Goal: Information Seeking & Learning: Check status

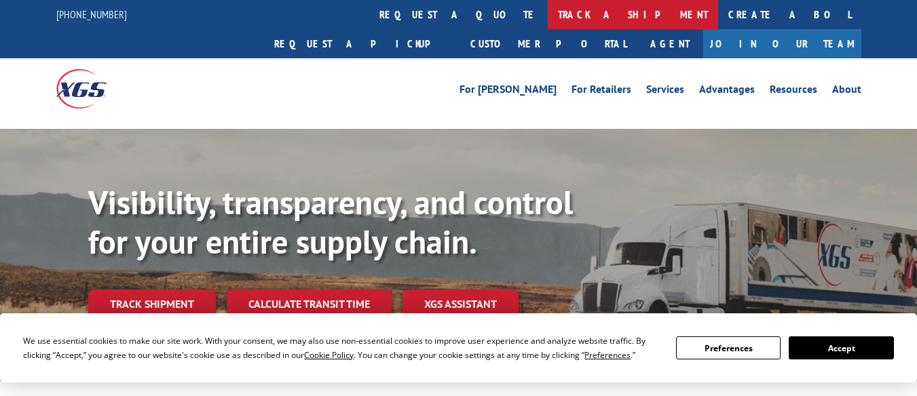
click at [548, 16] on link "track a shipment" at bounding box center [633, 14] width 170 height 29
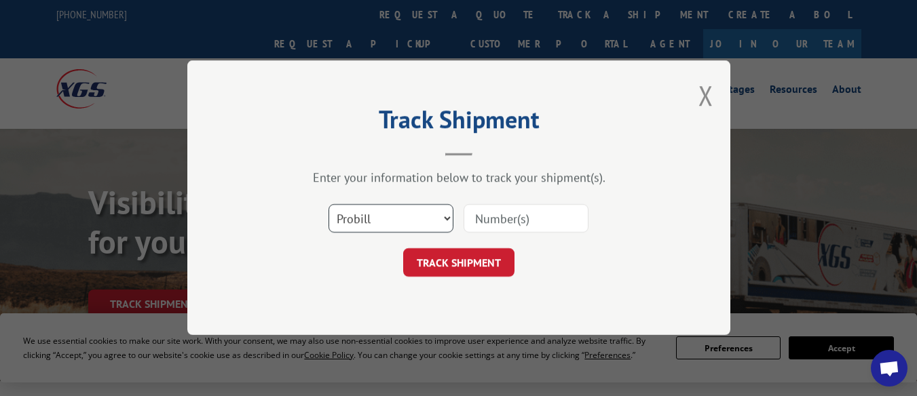
drag, startPoint x: 442, startPoint y: 219, endPoint x: 428, endPoint y: 218, distance: 14.3
click at [441, 219] on select "Select category... Probill BOL PO" at bounding box center [391, 219] width 125 height 29
click at [449, 217] on select "Select category... Probill BOL PO" at bounding box center [391, 219] width 125 height 29
click at [444, 218] on select "Select category... Probill BOL PO" at bounding box center [391, 219] width 125 height 29
select select "bol"
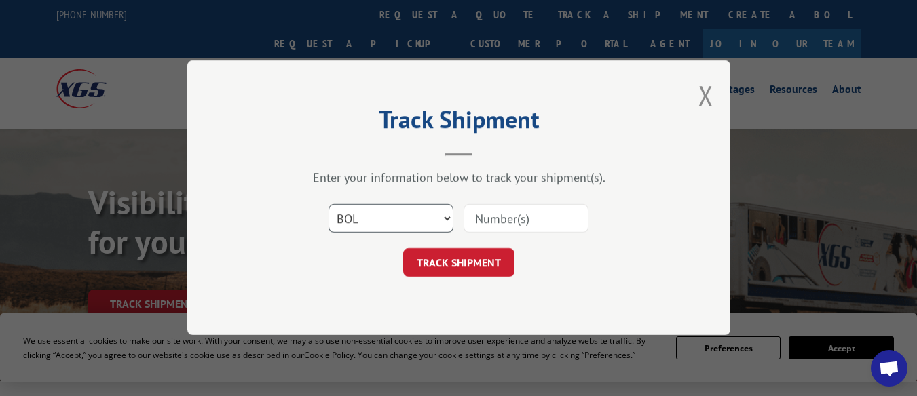
click at [329, 205] on select "Select category... Probill BOL PO" at bounding box center [391, 219] width 125 height 29
click at [480, 217] on input at bounding box center [526, 219] width 125 height 29
type input "265680"
click button "TRACK SHIPMENT" at bounding box center [458, 263] width 111 height 29
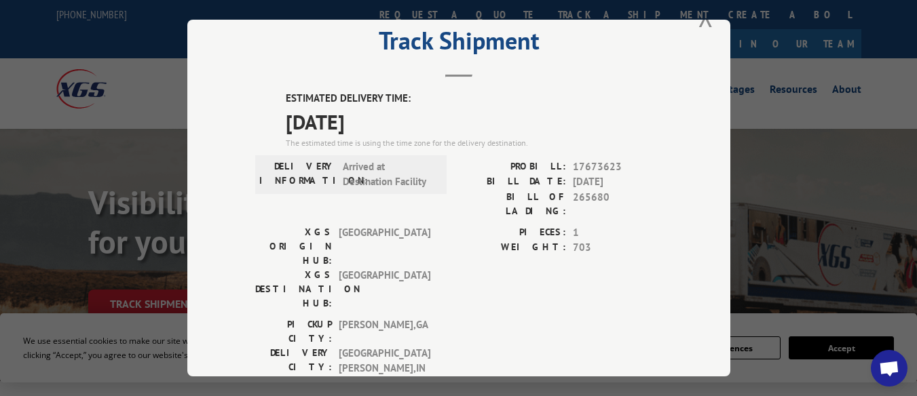
scroll to position [68, 0]
